Goal: Transaction & Acquisition: Purchase product/service

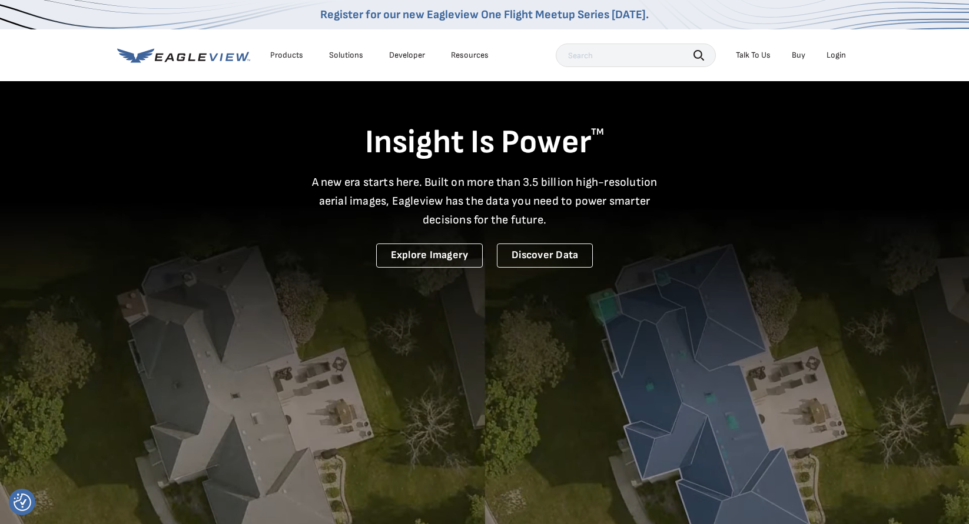
click at [833, 56] on div "Login" at bounding box center [835, 55] width 19 height 11
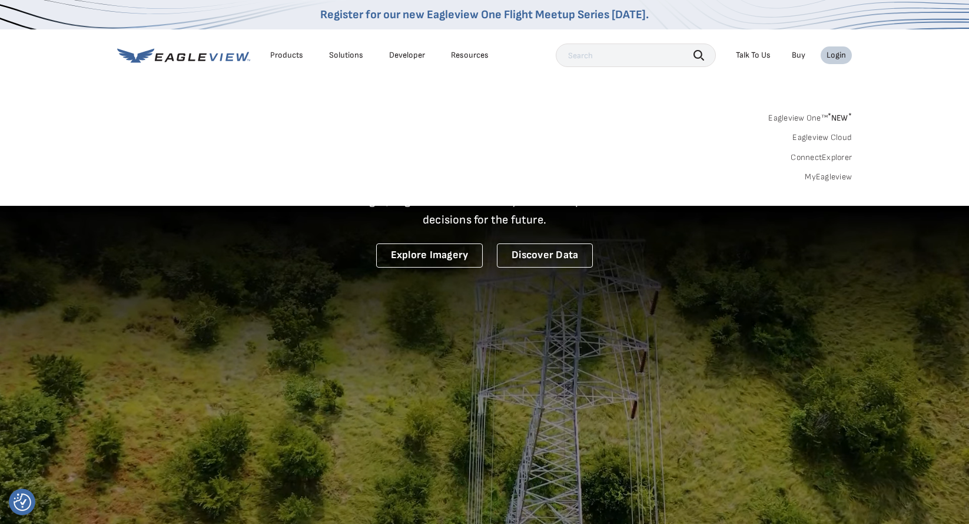
click at [833, 56] on div "Login" at bounding box center [835, 55] width 19 height 11
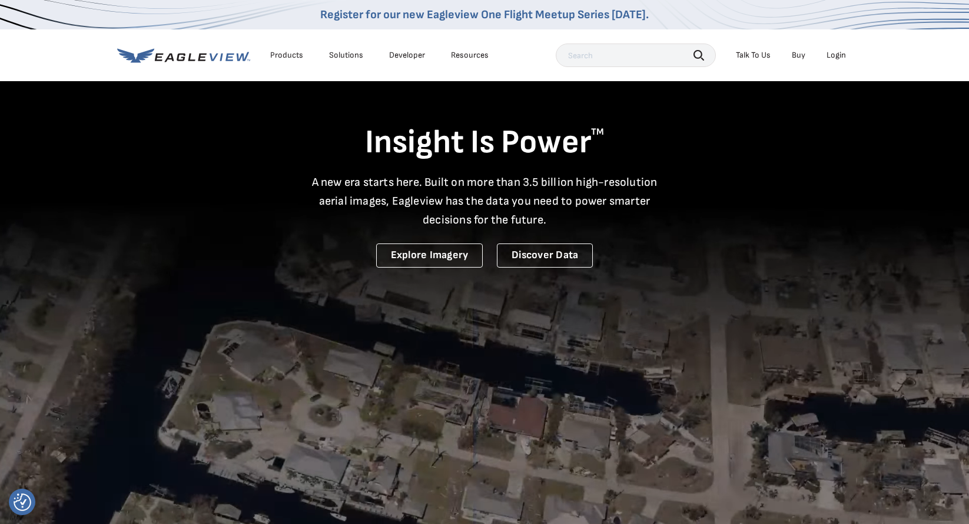
click at [833, 56] on div "Login" at bounding box center [835, 55] width 19 height 11
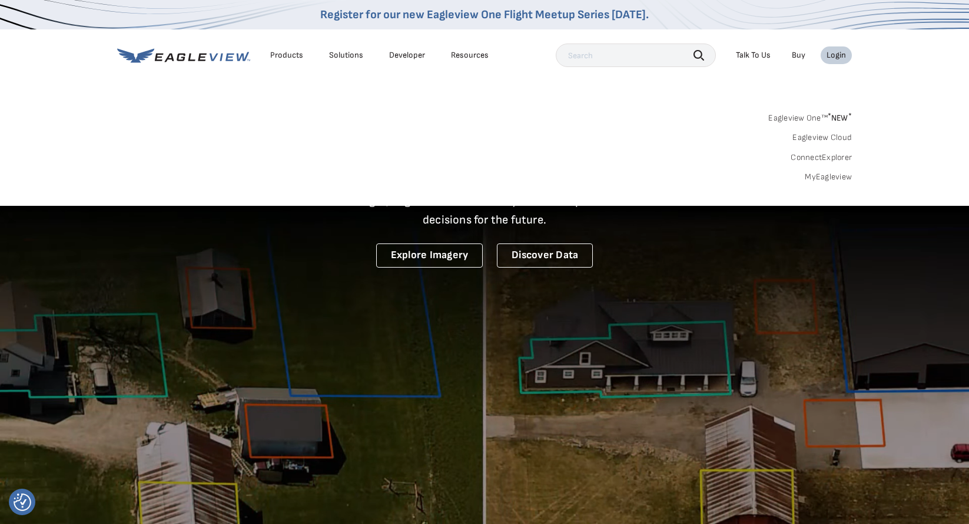
click at [825, 176] on link "MyEagleview" at bounding box center [827, 177] width 47 height 11
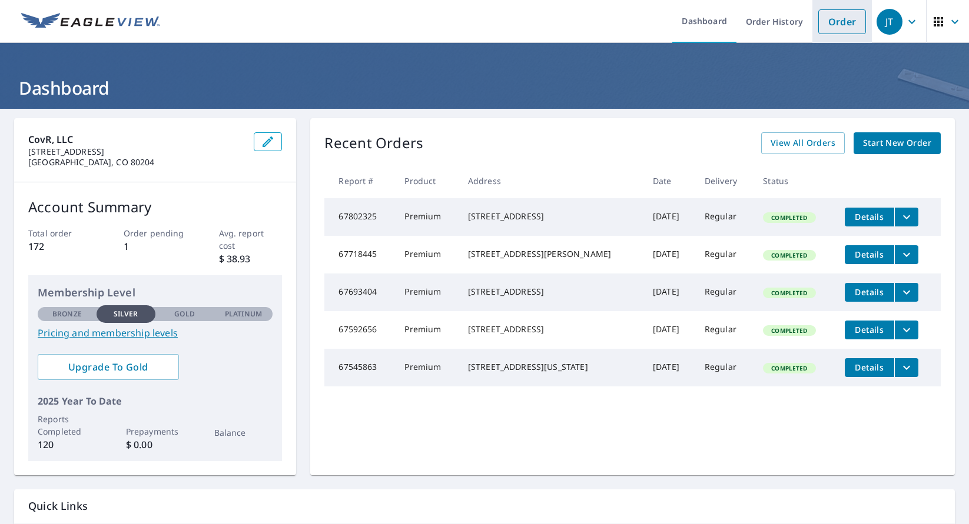
click at [834, 26] on link "Order" at bounding box center [842, 21] width 48 height 25
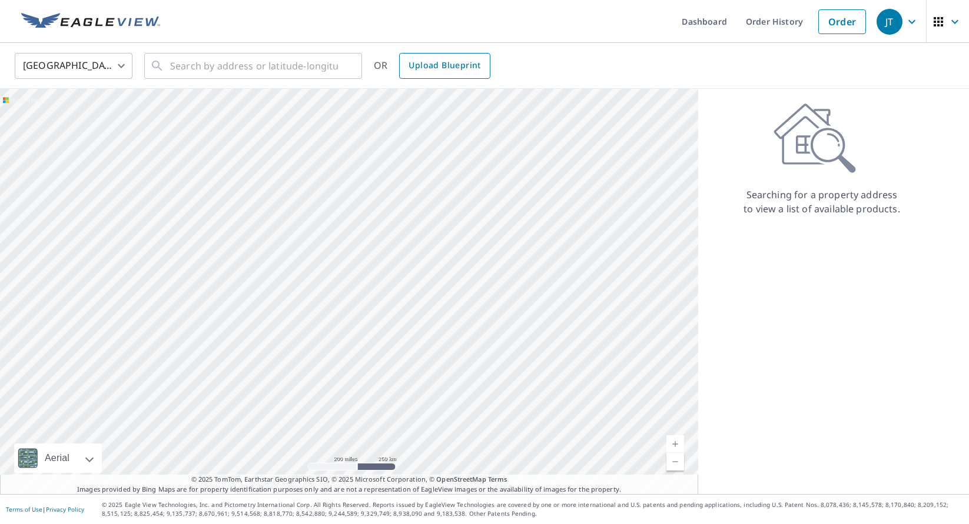
click at [441, 68] on span "Upload Blueprint" at bounding box center [444, 65] width 72 height 15
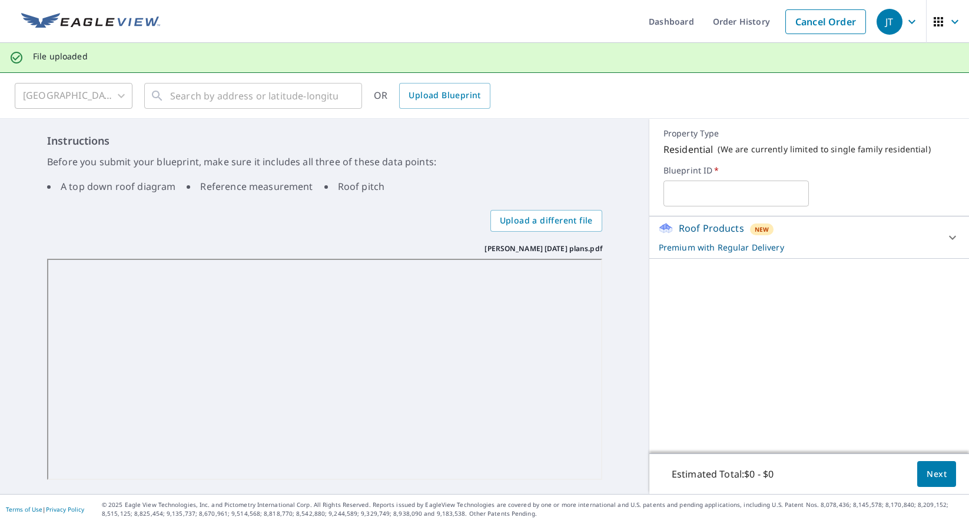
click at [714, 169] on span "*" at bounding box center [715, 170] width 6 height 11
click at [696, 170] on label "Blueprint ID   *" at bounding box center [808, 170] width 291 height 11
click at [713, 168] on span "*" at bounding box center [715, 170] width 6 height 11
click at [715, 170] on span "*" at bounding box center [715, 170] width 6 height 11
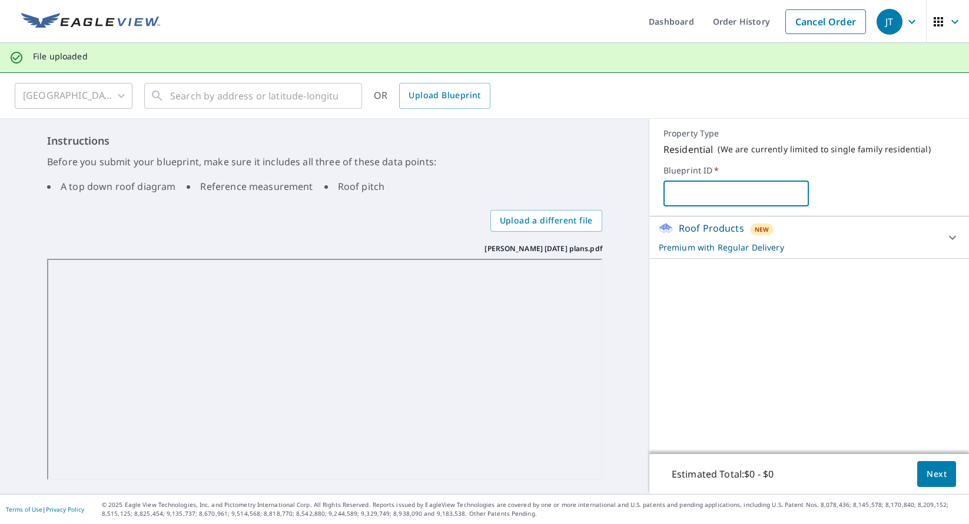
click at [678, 199] on input "text" at bounding box center [736, 193] width 146 height 33
type input "Cody"
click at [933, 468] on span "Next" at bounding box center [936, 474] width 20 height 15
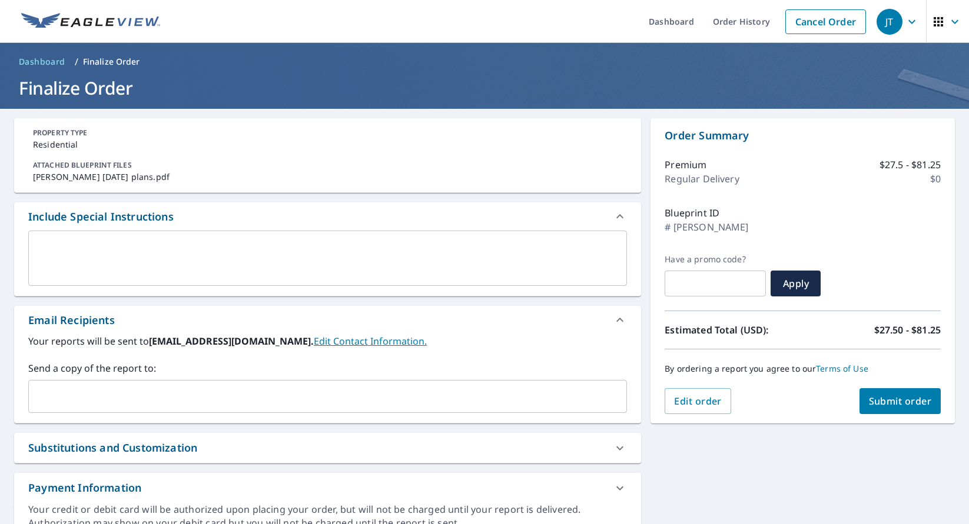
click at [71, 394] on input "text" at bounding box center [319, 396] width 570 height 22
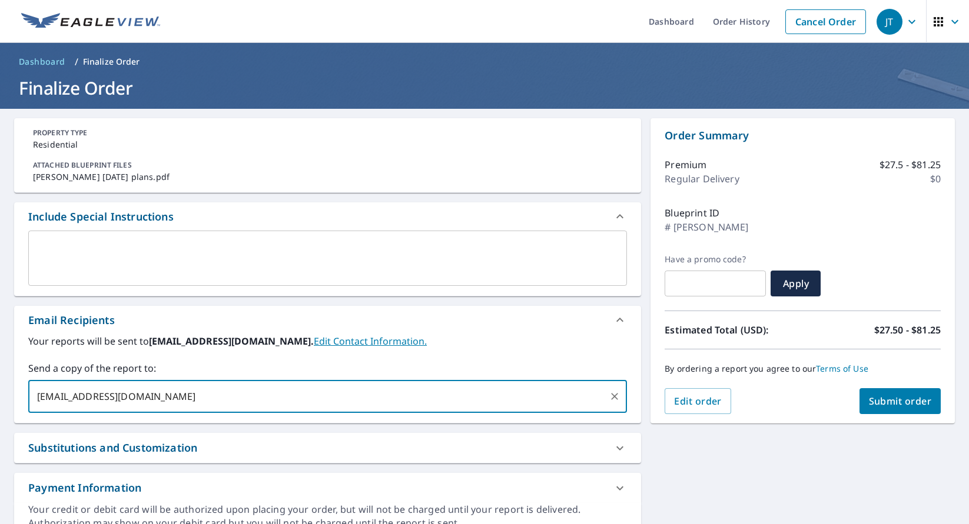
type input "jturano@covrco.com"
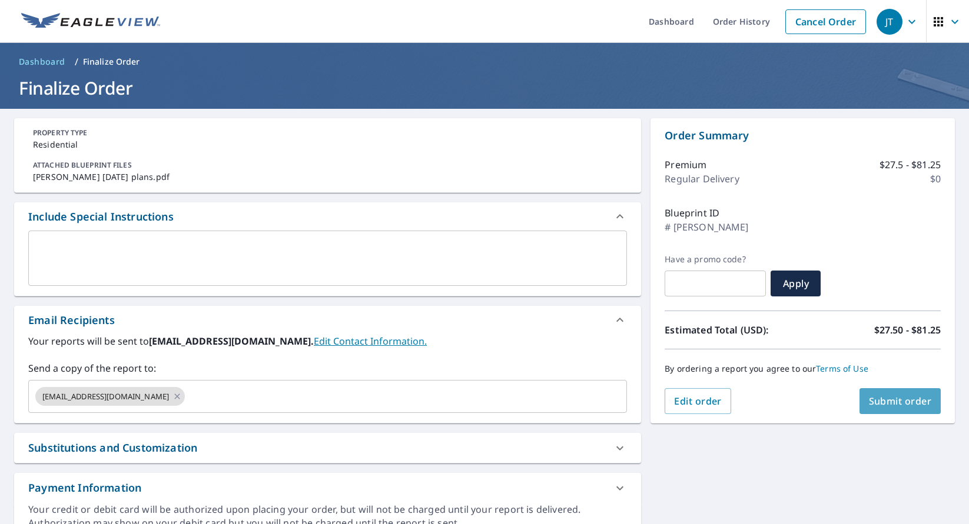
click at [910, 404] on span "Submit order" at bounding box center [900, 401] width 63 height 13
